Goal: Register for event/course

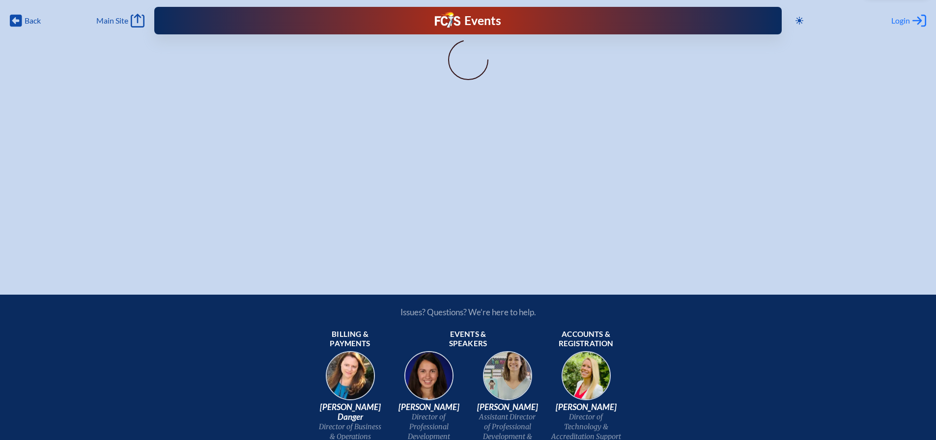
type input "[EMAIL_ADDRESS][DOMAIN_NAME]"
click at [905, 22] on span "Login" at bounding box center [901, 21] width 19 height 10
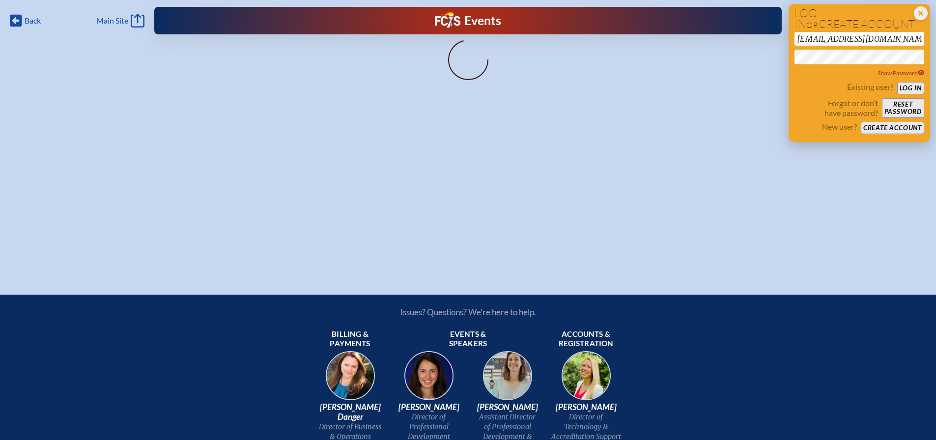
click at [905, 87] on button "Log in" at bounding box center [911, 88] width 27 height 12
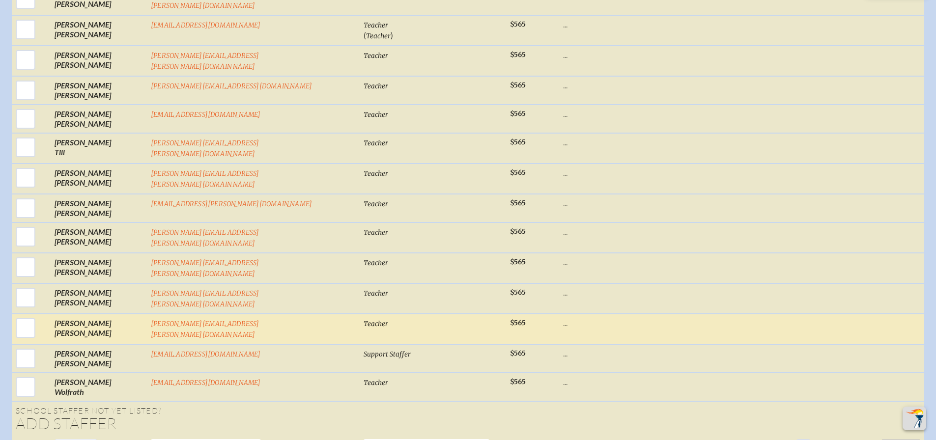
scroll to position [4817, 0]
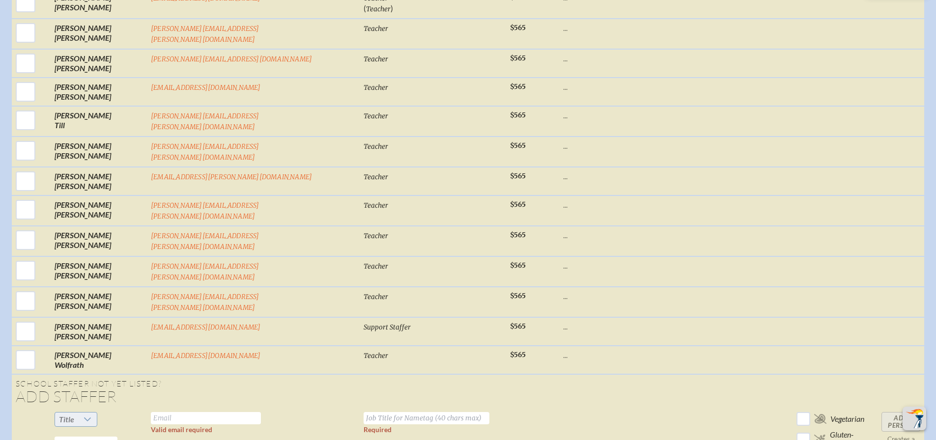
click at [74, 415] on span "Title" at bounding box center [66, 419] width 15 height 9
click at [121, 327] on li "Ms." at bounding box center [124, 327] width 42 height 14
click at [117, 437] on input "text" at bounding box center [86, 443] width 63 height 13
type input "[PERSON_NAME]"
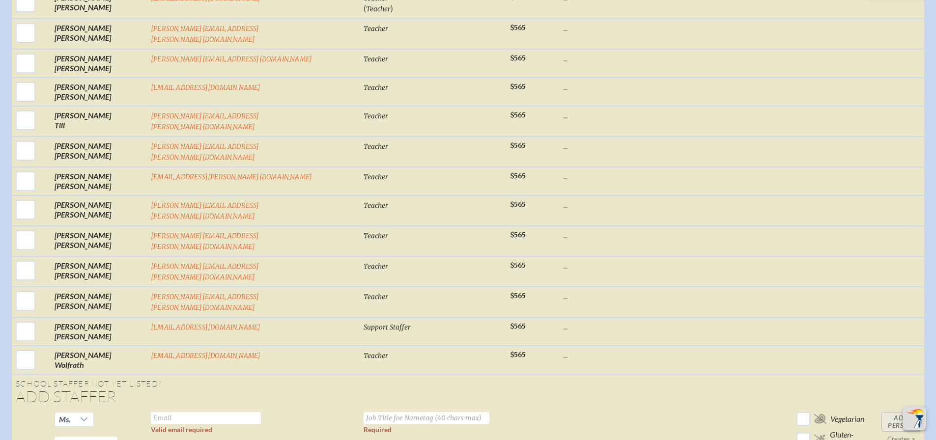
click at [378, 412] on input "text" at bounding box center [427, 418] width 126 height 12
type input "Board of Trustee"
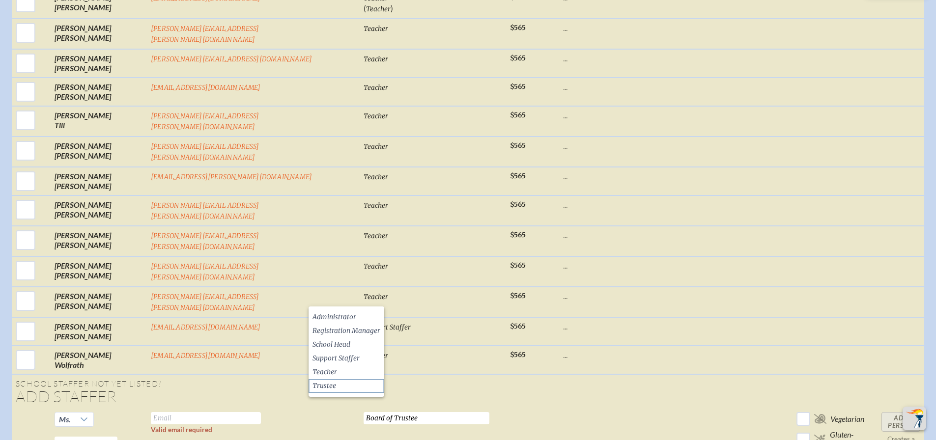
click at [336, 384] on li "Trustee" at bounding box center [347, 386] width 76 height 14
